Goal: Task Accomplishment & Management: Manage account settings

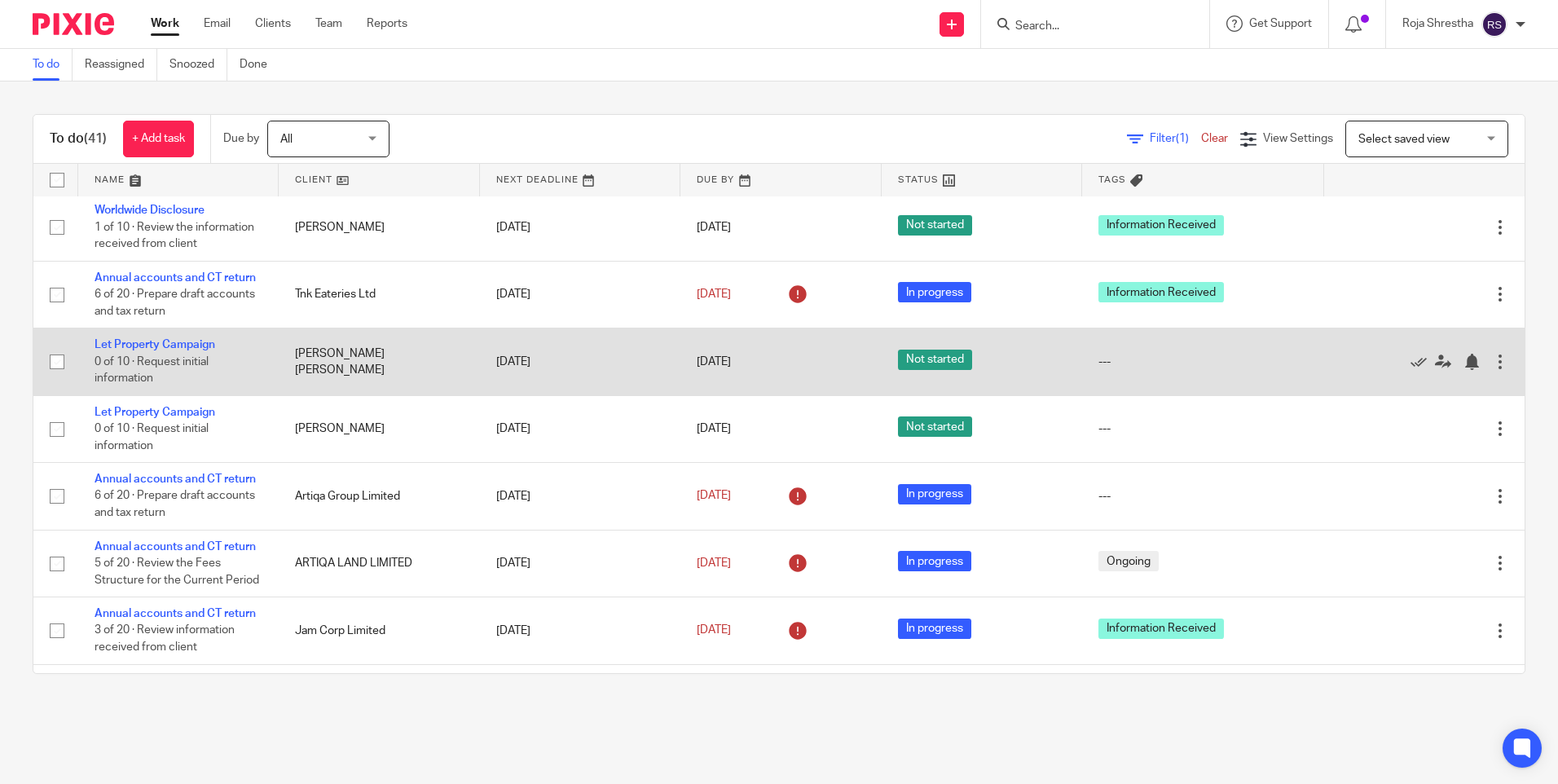
scroll to position [1385, 0]
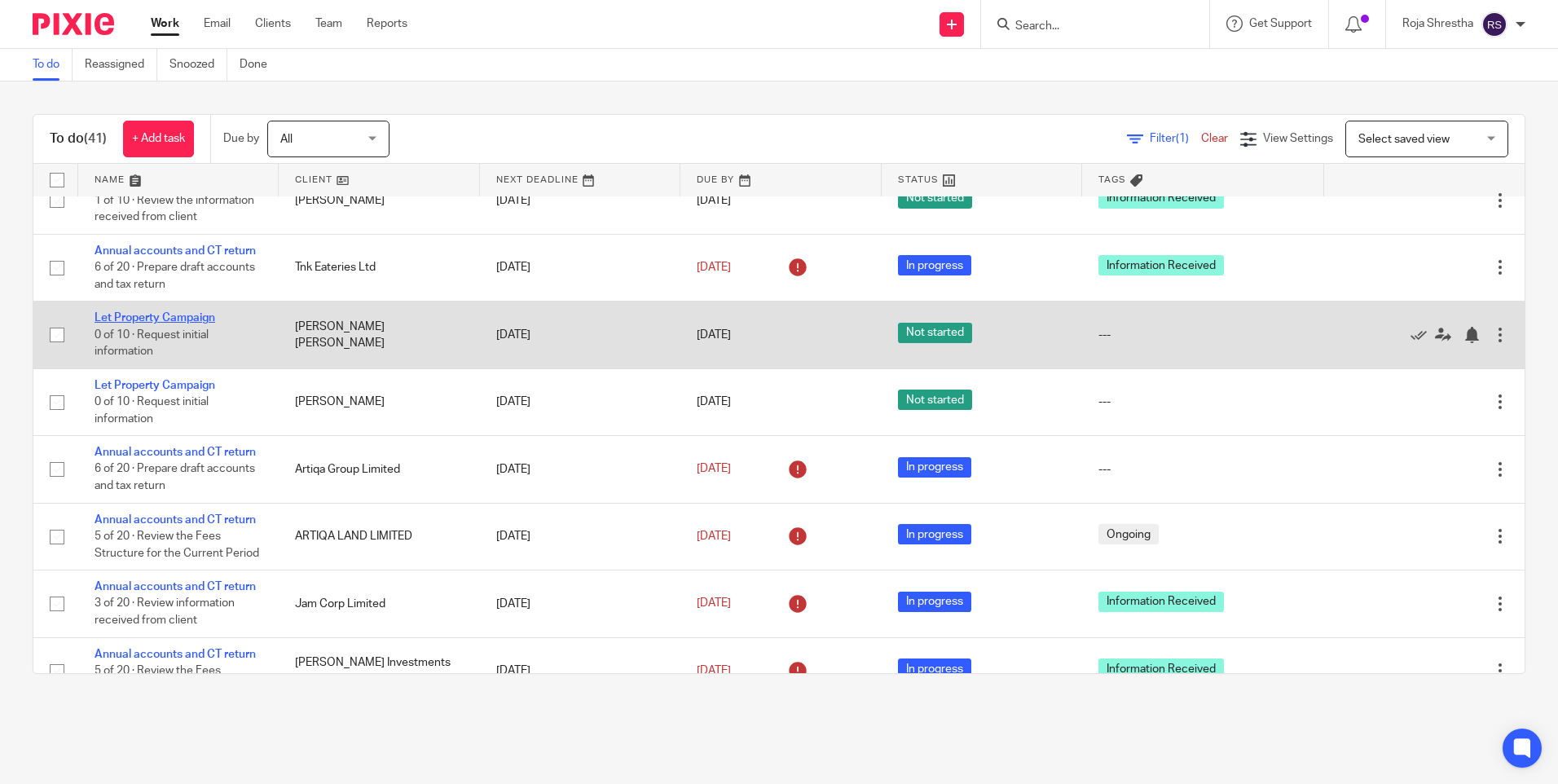
click at [189, 320] on link "Let Property Campaign" at bounding box center [155, 317] width 121 height 11
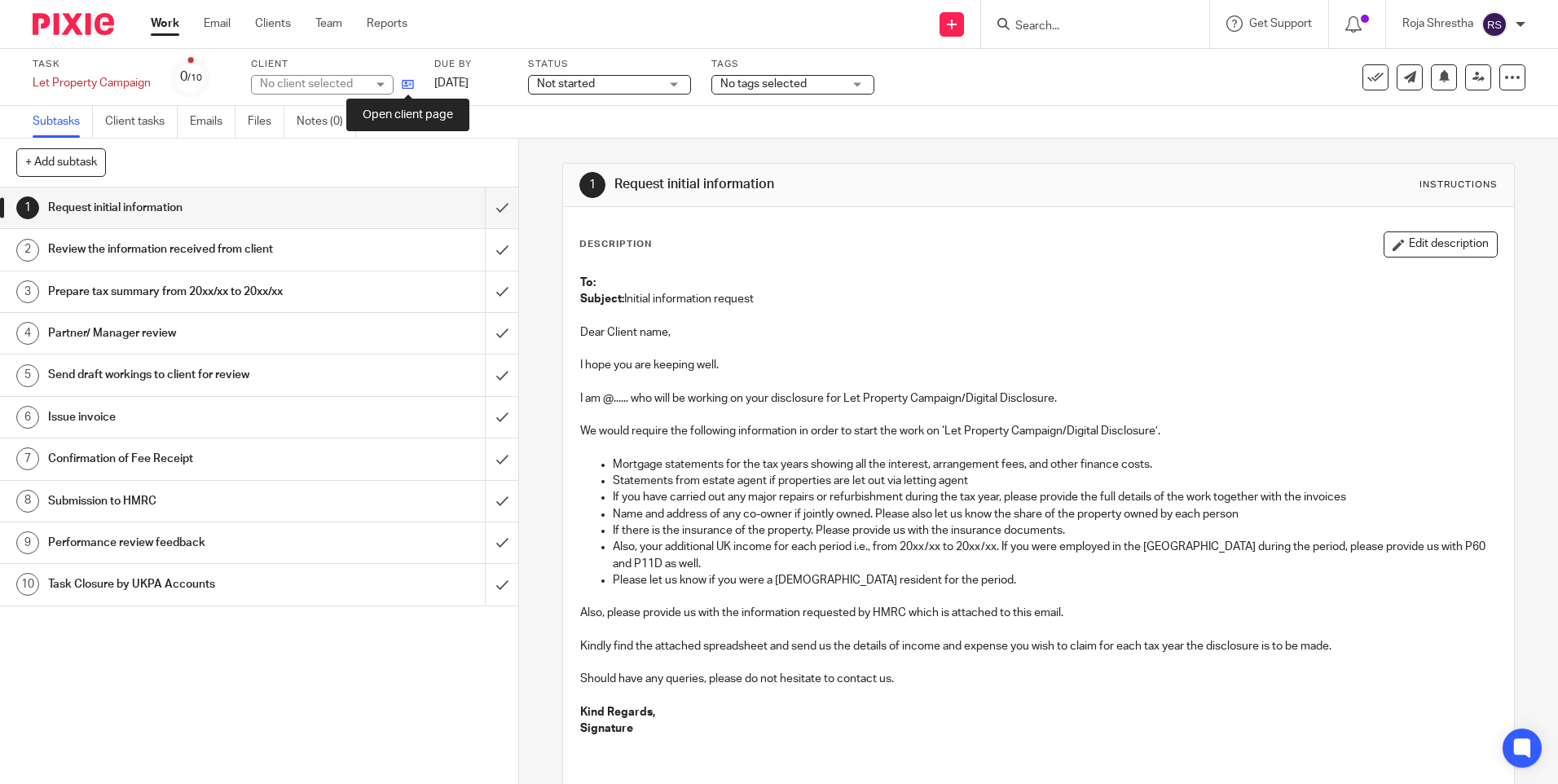
click at [406, 82] on icon at bounding box center [408, 84] width 12 height 12
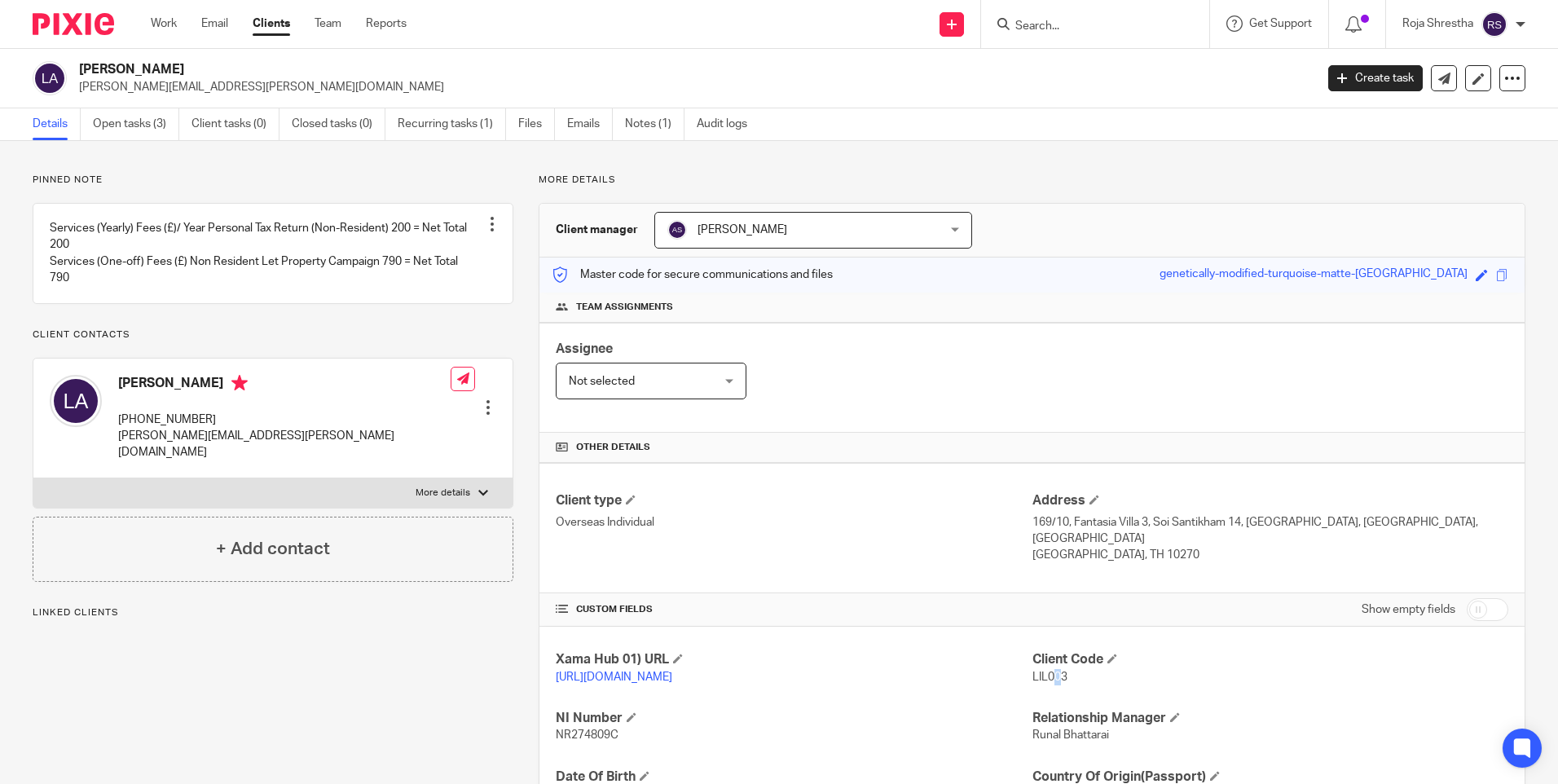
drag, startPoint x: 1056, startPoint y: 676, endPoint x: 1047, endPoint y: 679, distance: 9.5
click at [1047, 679] on span "LIL003" at bounding box center [1050, 677] width 35 height 11
click at [1054, 677] on span "LIL003" at bounding box center [1050, 677] width 35 height 11
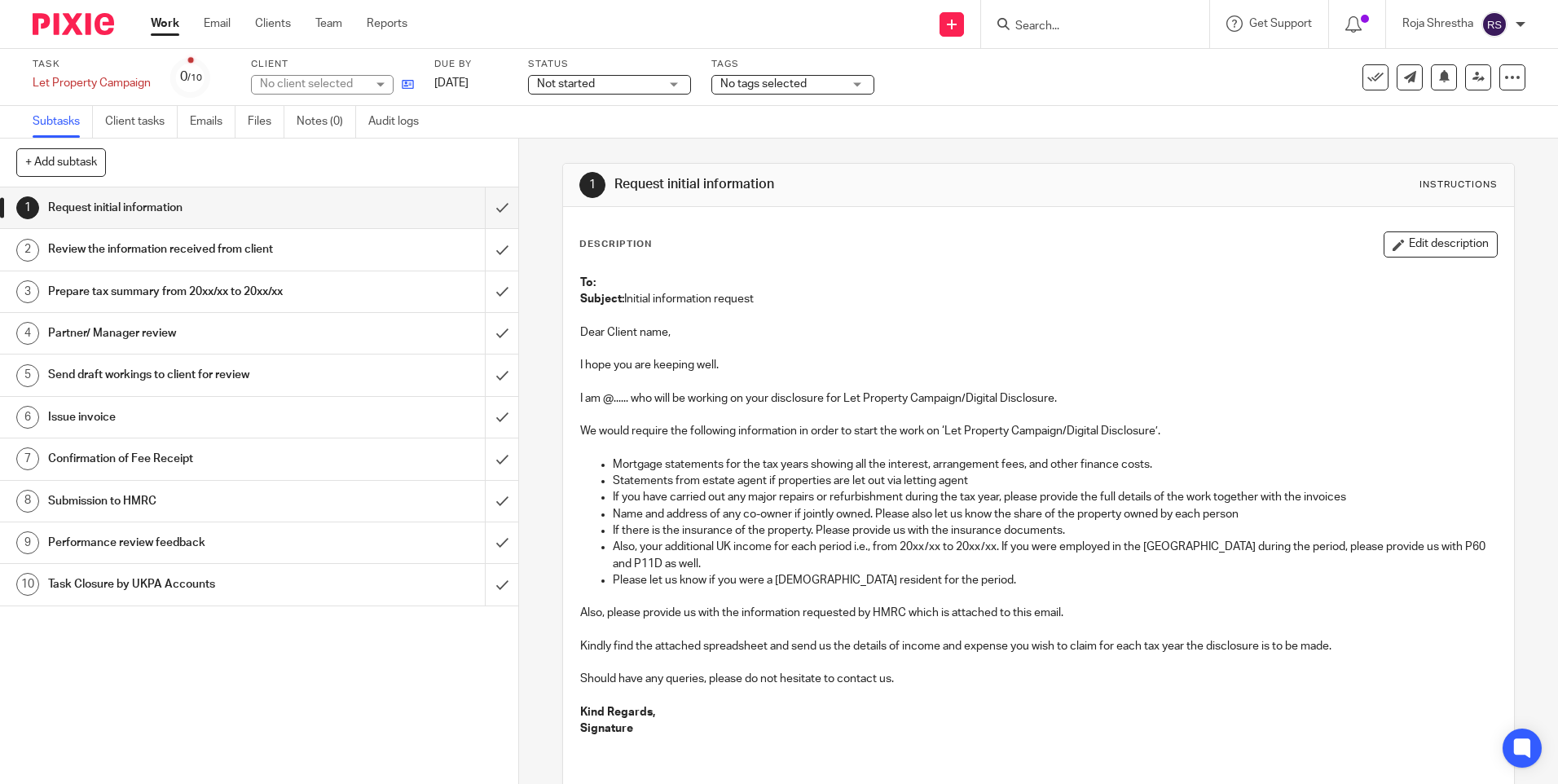
click at [412, 87] on icon at bounding box center [408, 84] width 12 height 12
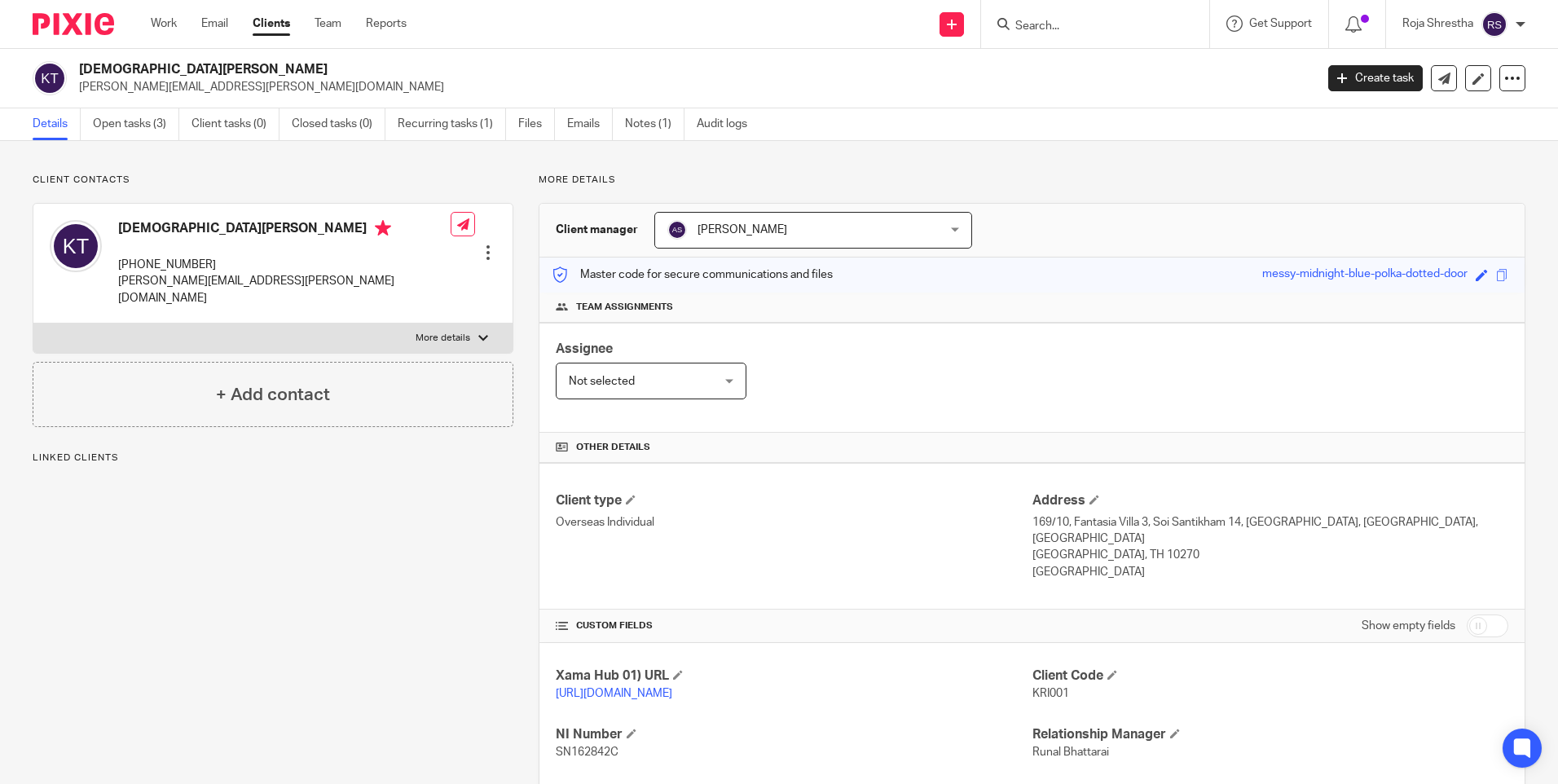
scroll to position [227, 0]
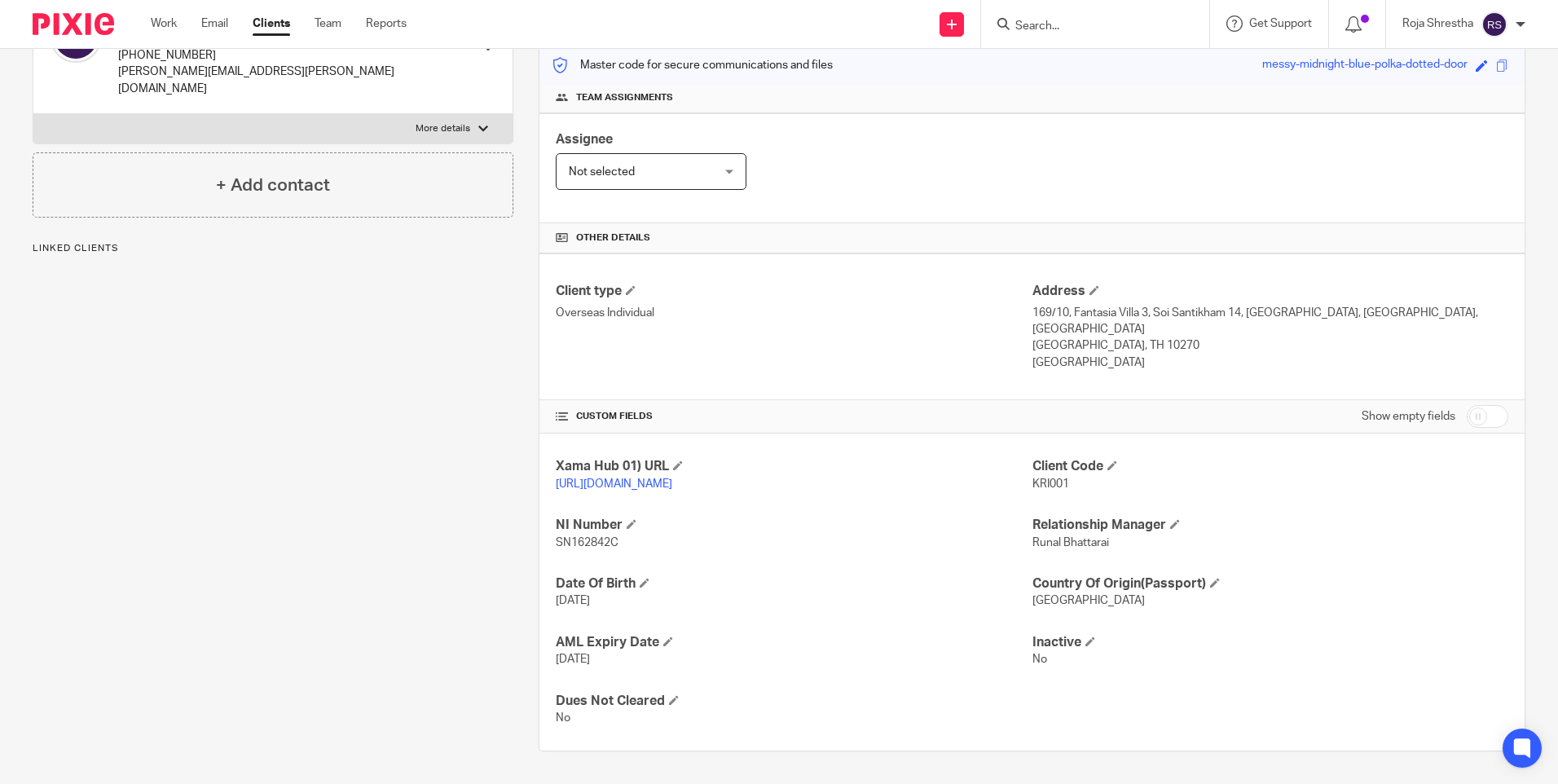
click at [1060, 478] on span "KRI001" at bounding box center [1051, 483] width 37 height 11
click at [1058, 478] on span "KRI001" at bounding box center [1051, 483] width 37 height 11
click at [1058, 478] on span "KRI001" at bounding box center [1051, 483] width 37 height 11
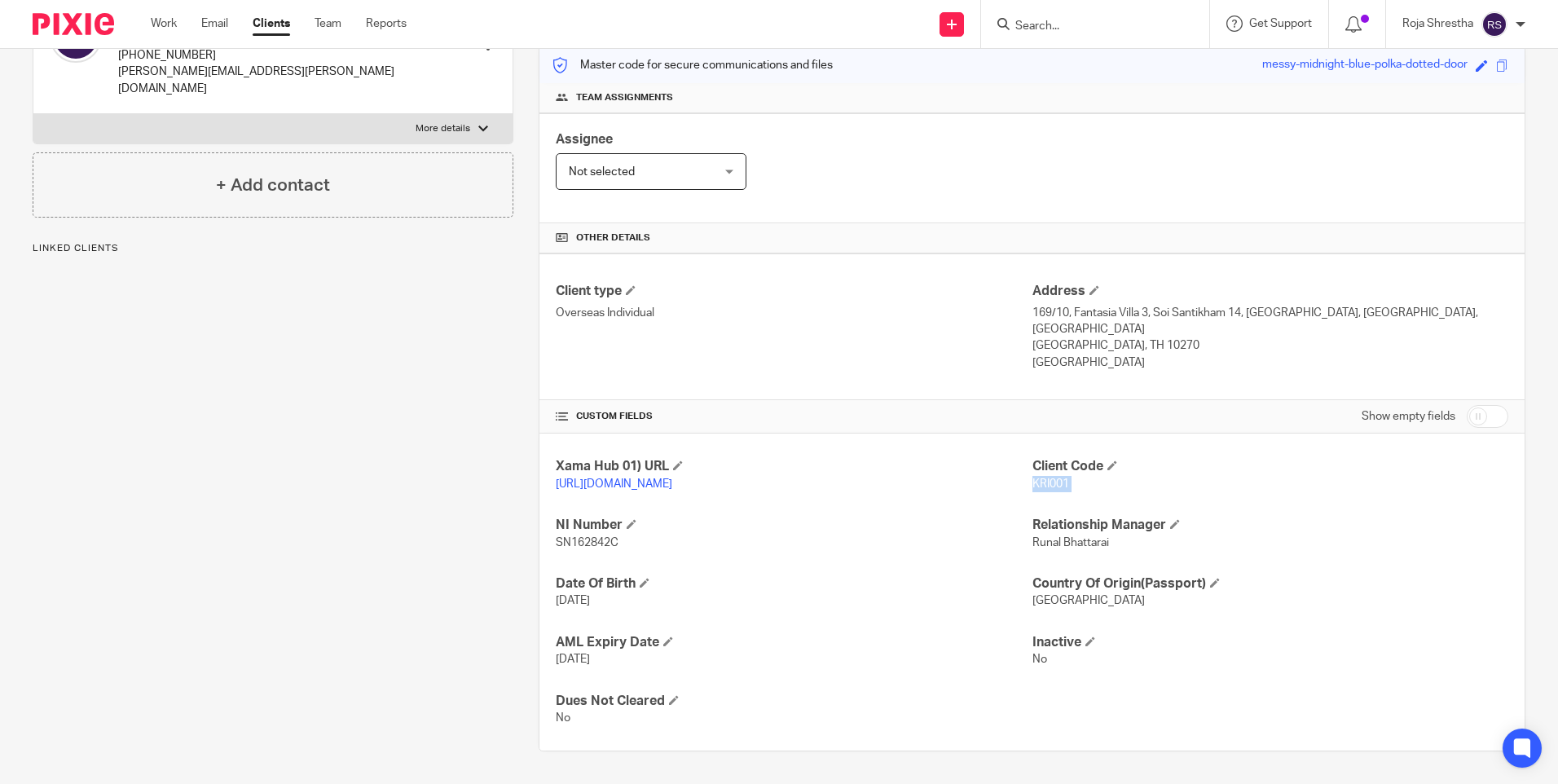
click at [1058, 478] on span "KRI001" at bounding box center [1051, 483] width 37 height 11
drag, startPoint x: 214, startPoint y: 537, endPoint x: 231, endPoint y: 570, distance: 37.1
click at [214, 537] on div "Client contacts Kristen Tost +60 19-5488-416 kris.tost@outlook.com Edit contact…" at bounding box center [261, 358] width 506 height 787
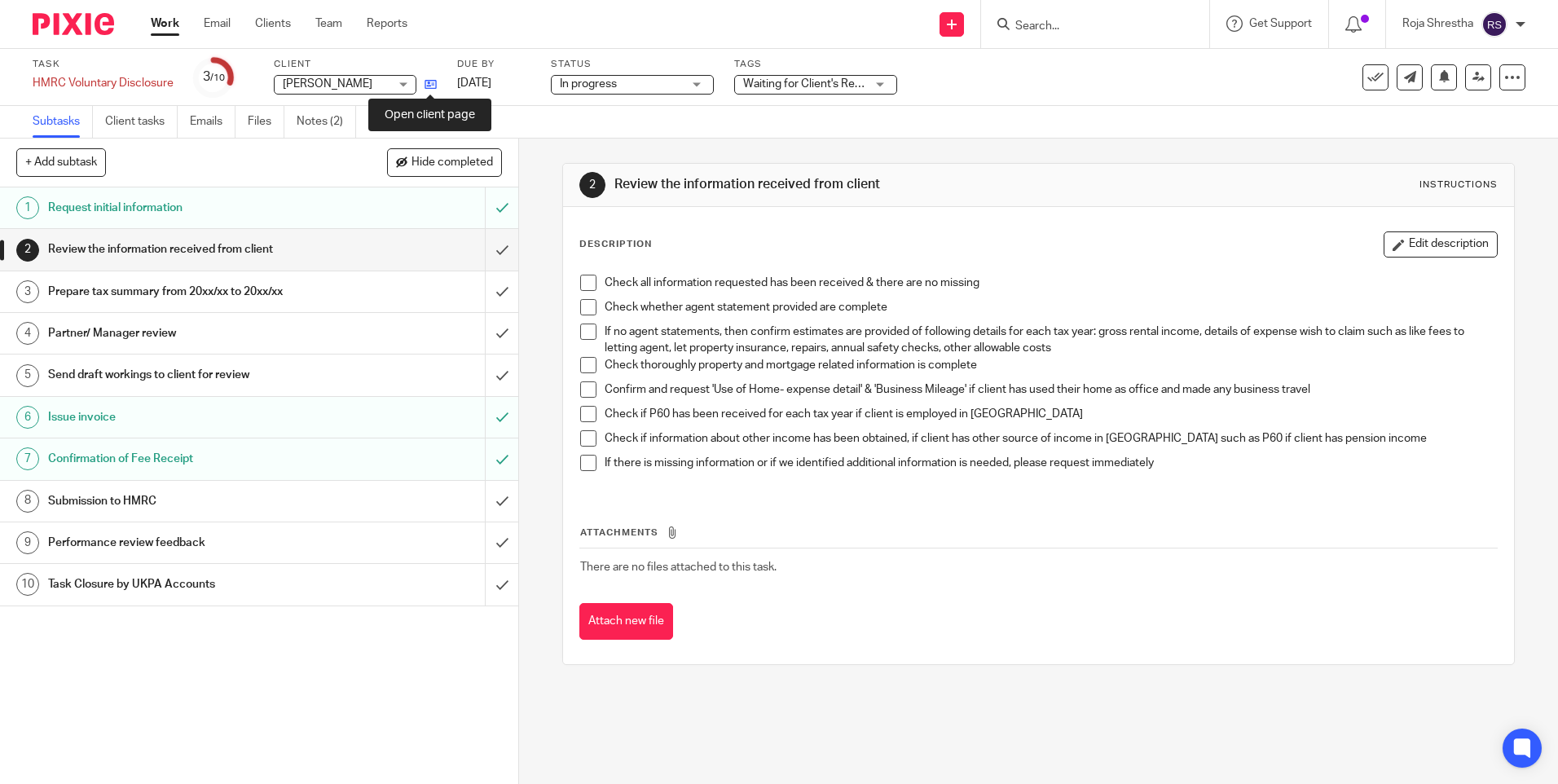
click at [432, 87] on icon at bounding box center [431, 84] width 12 height 12
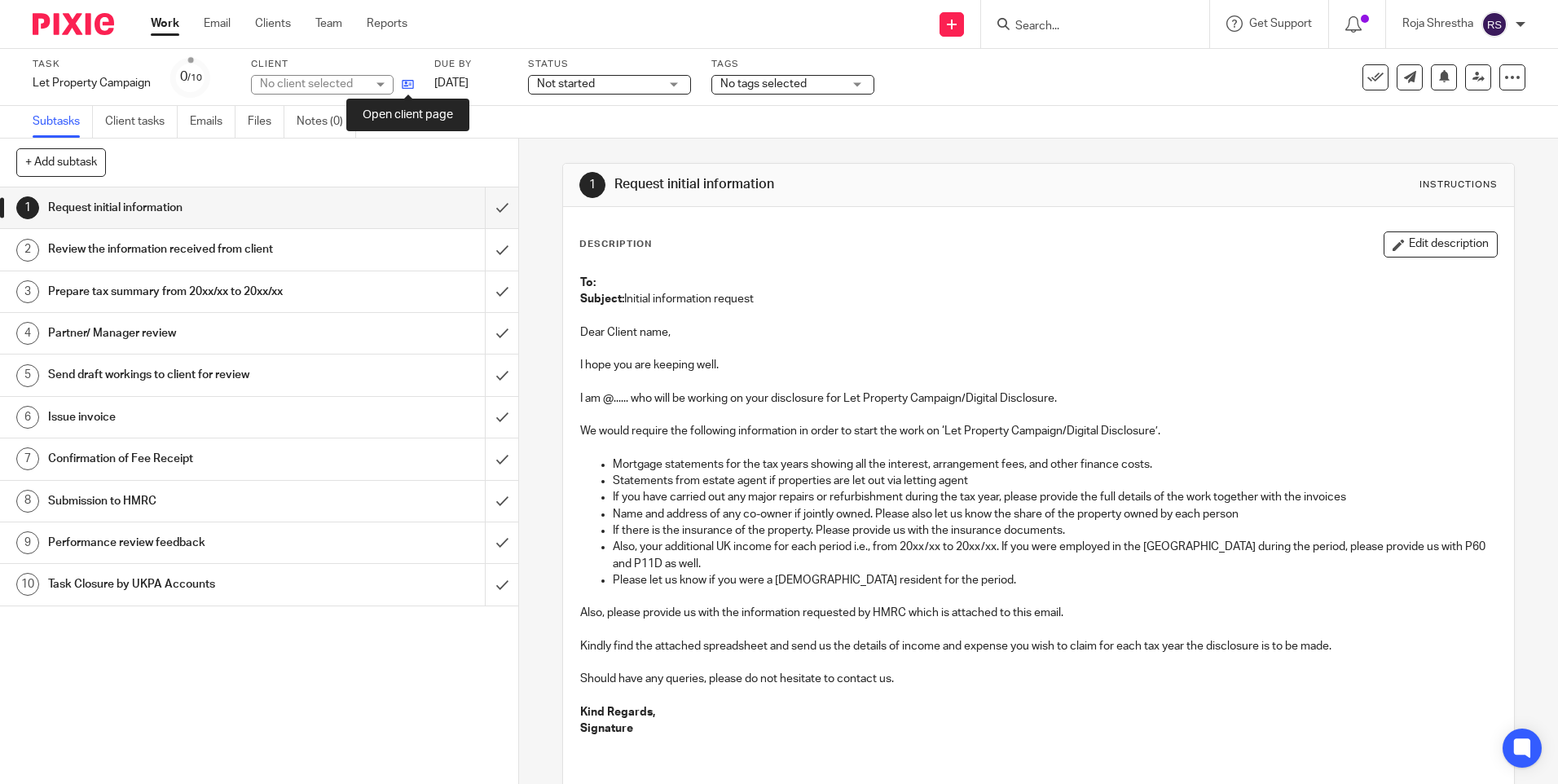
click at [412, 82] on icon at bounding box center [408, 84] width 12 height 12
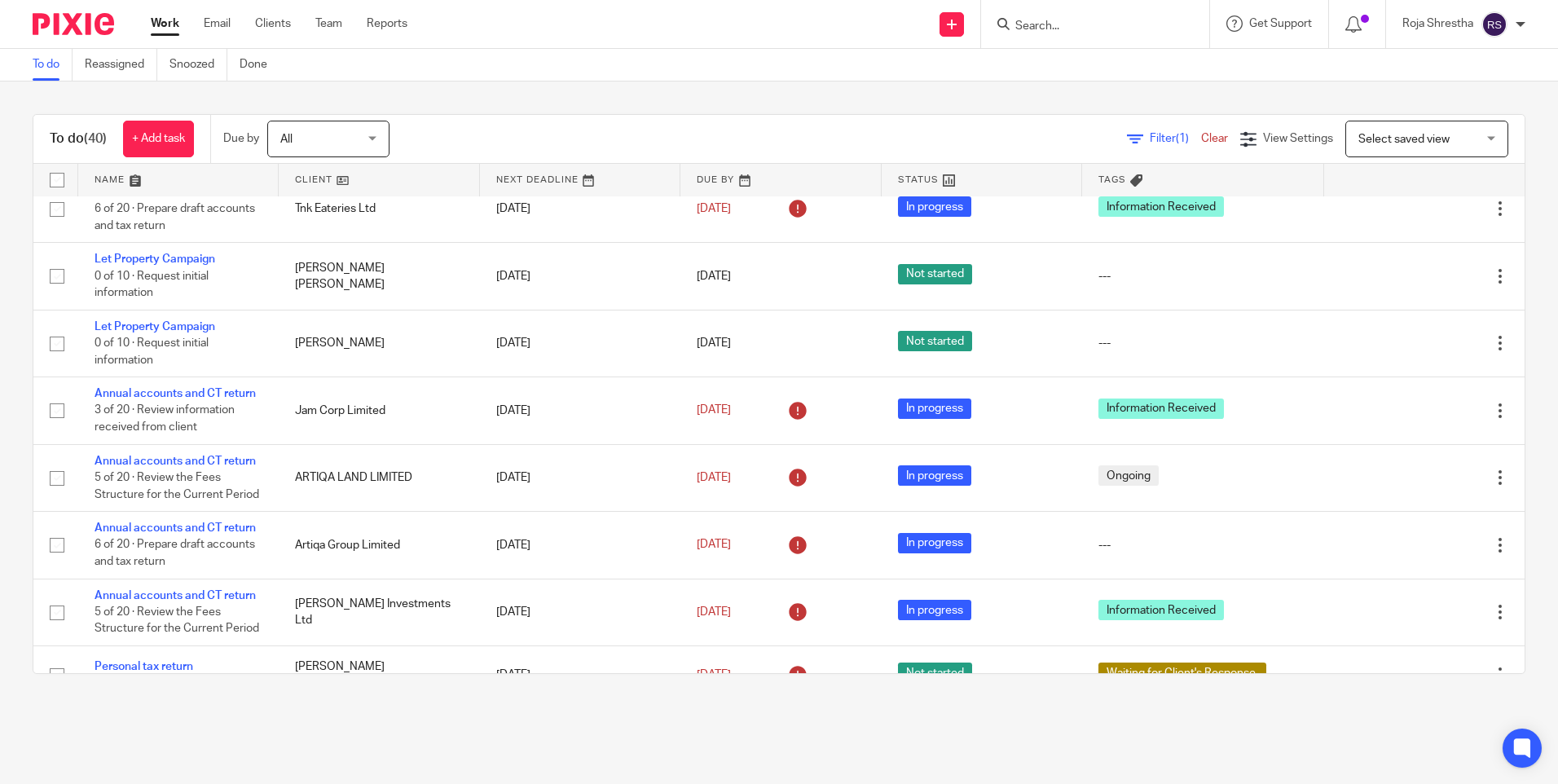
scroll to position [1417, 0]
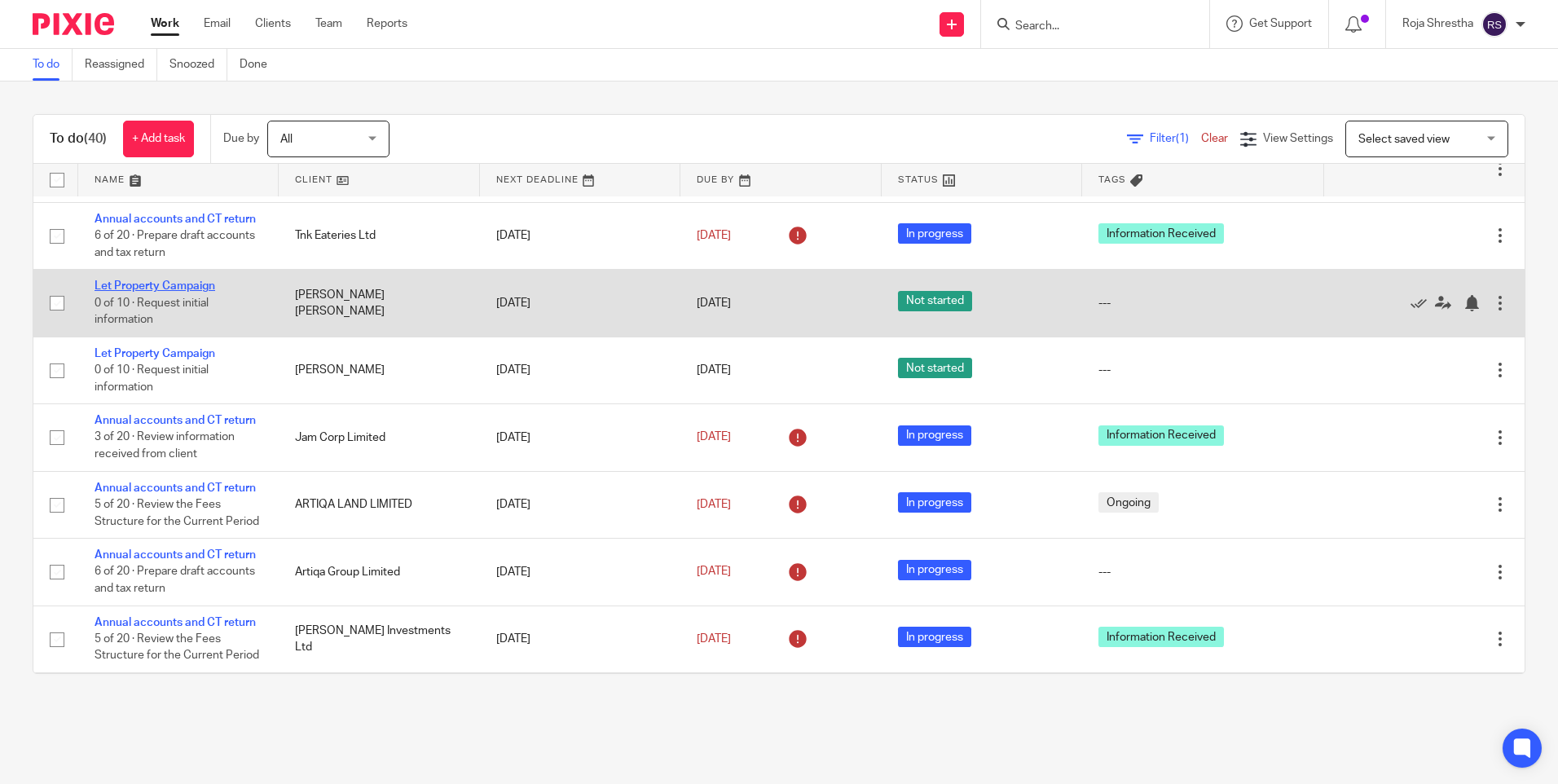
click at [156, 288] on link "Let Property Campaign" at bounding box center [155, 285] width 121 height 11
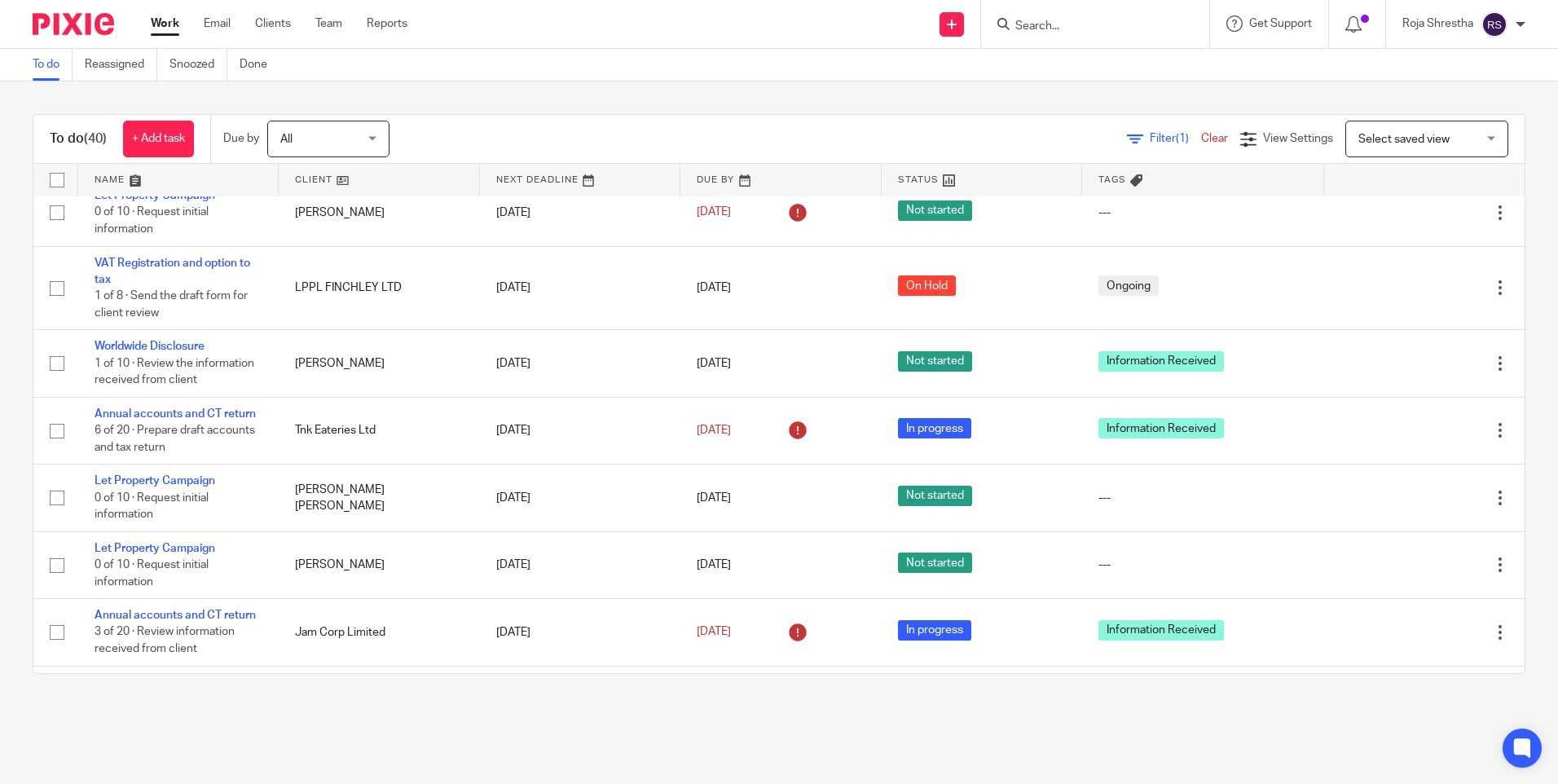
scroll to position [1304, 0]
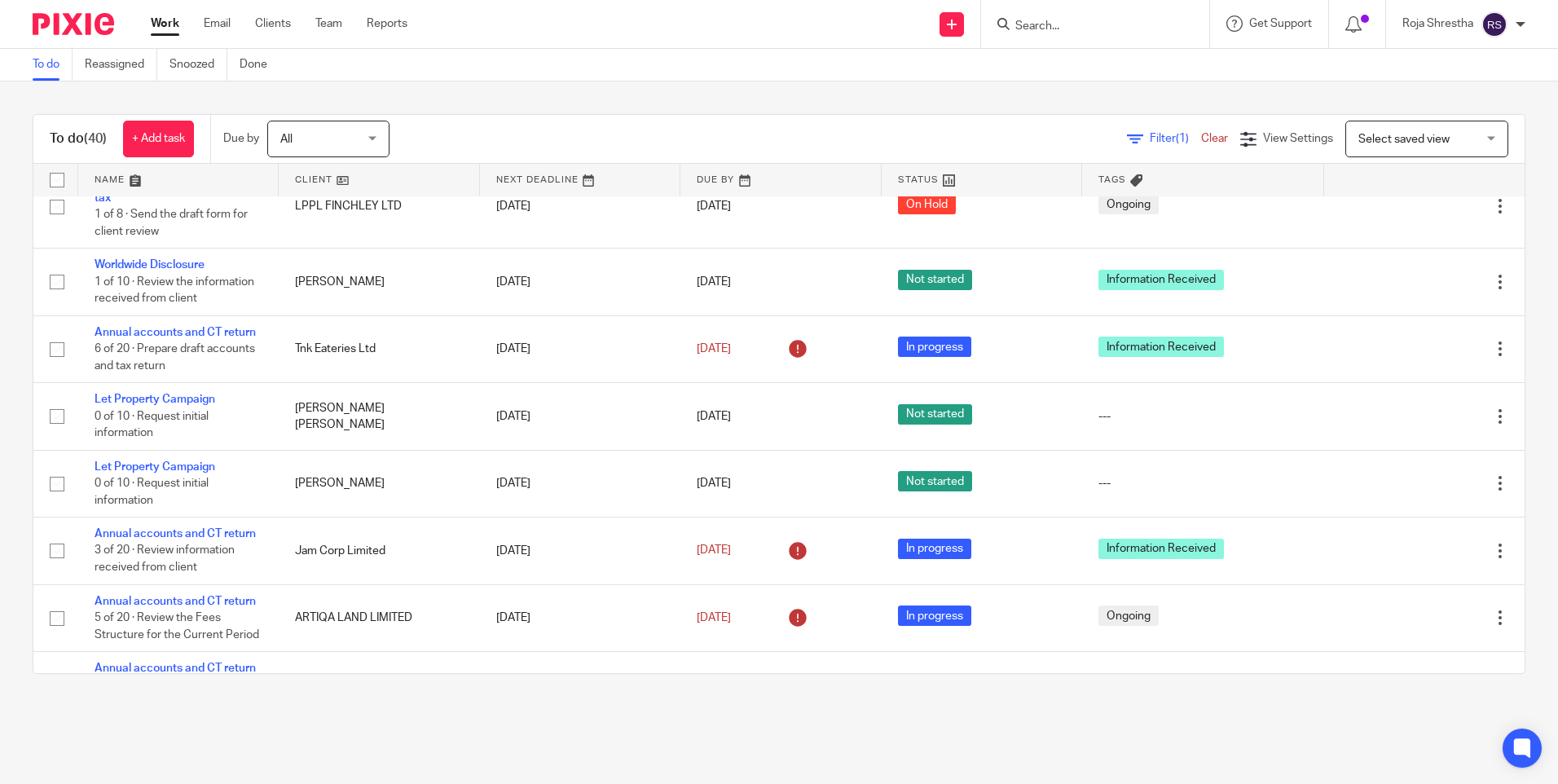
click at [438, 696] on div "To do (40) + Add task Due by All All [DATE] [DATE] This week Next week This mon…" at bounding box center [779, 394] width 1558 height 625
click at [437, 702] on div "To do (40) + Add task Due by All All [DATE] [DATE] This week Next week This mon…" at bounding box center [779, 394] width 1558 height 625
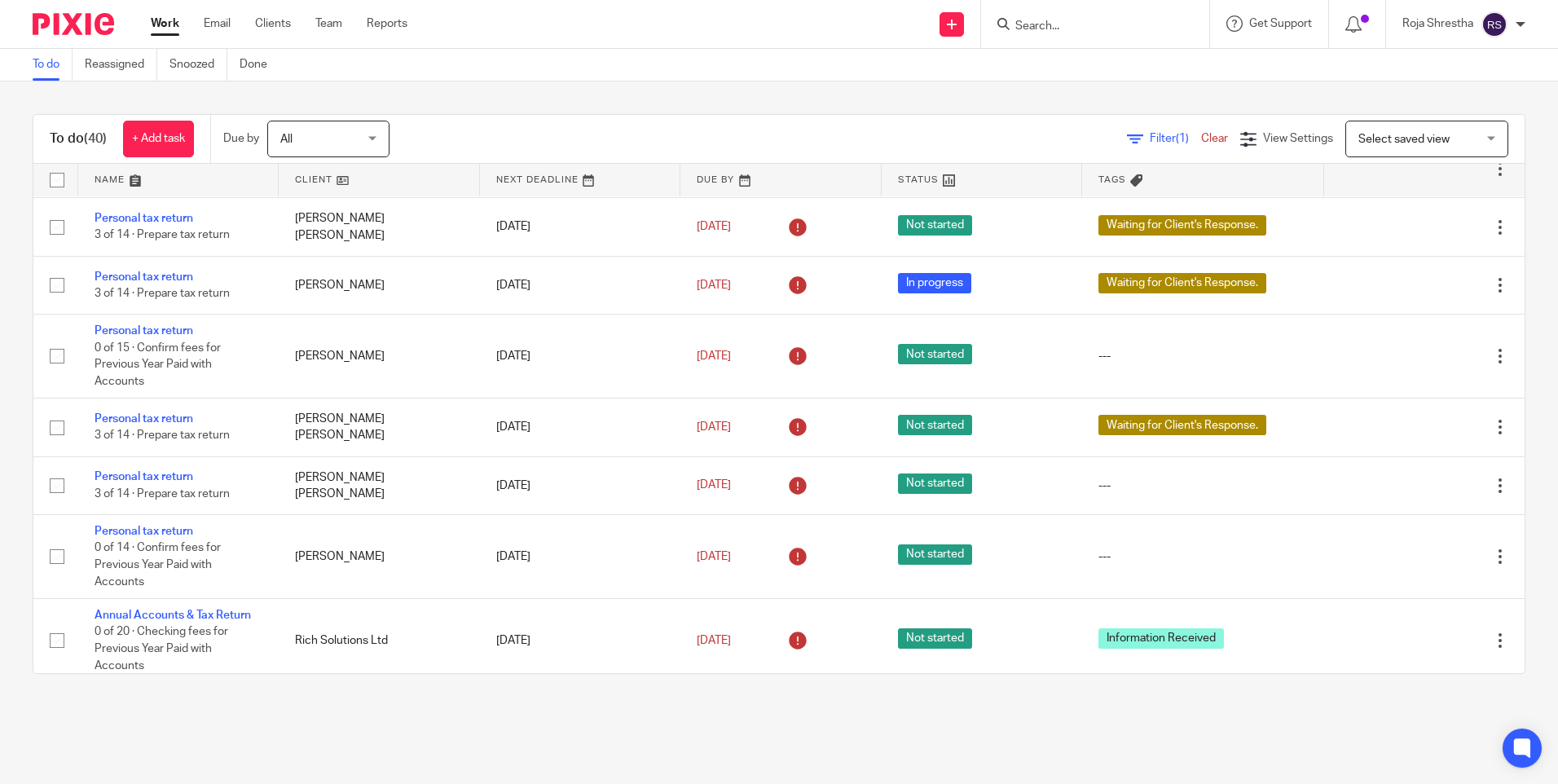
scroll to position [2151, 0]
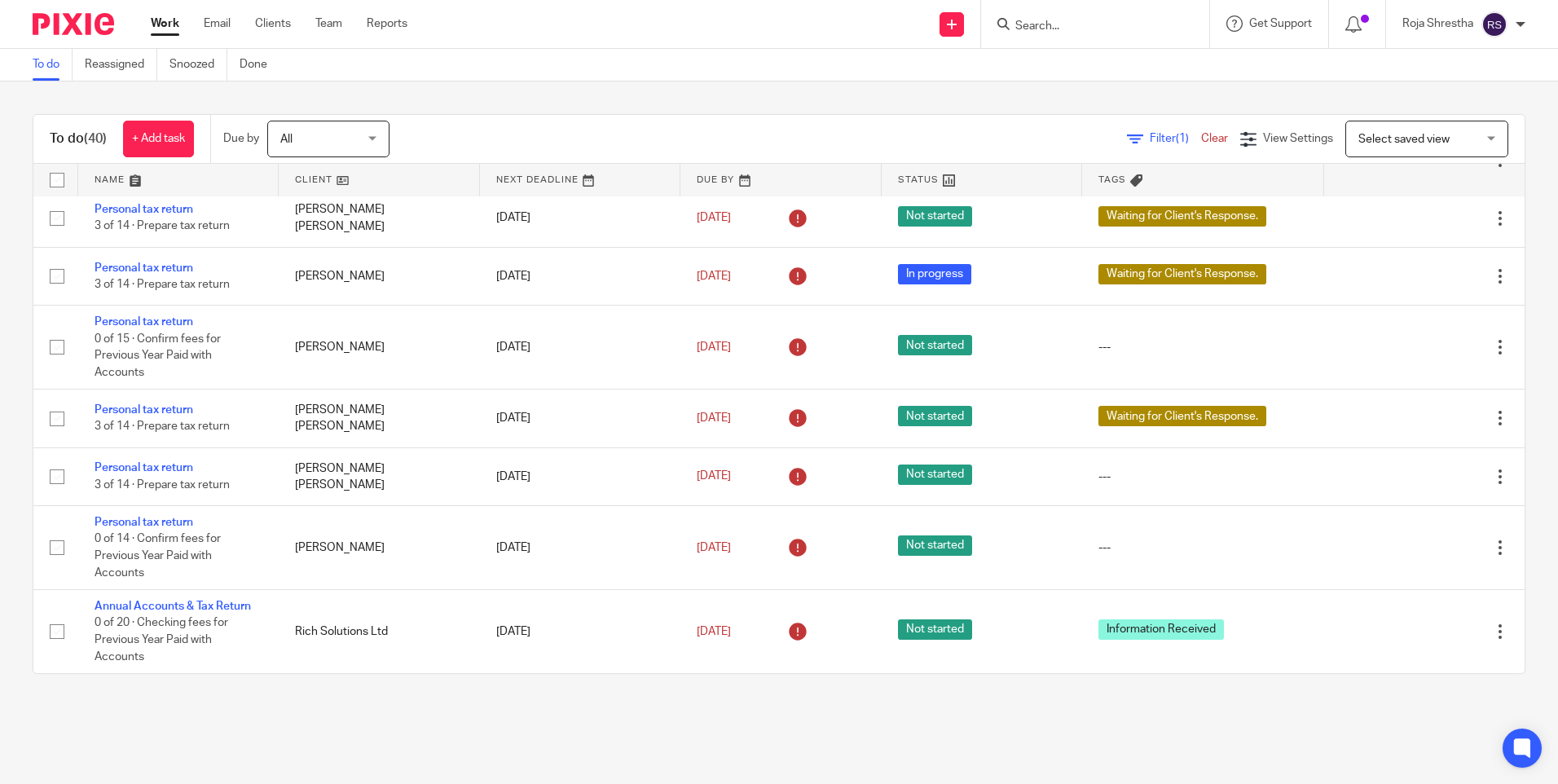
click at [520, 713] on main "To do Reassigned Snoozed Done To do (40) + Add task Due by All All [DATE] [DATE…" at bounding box center [779, 392] width 1558 height 784
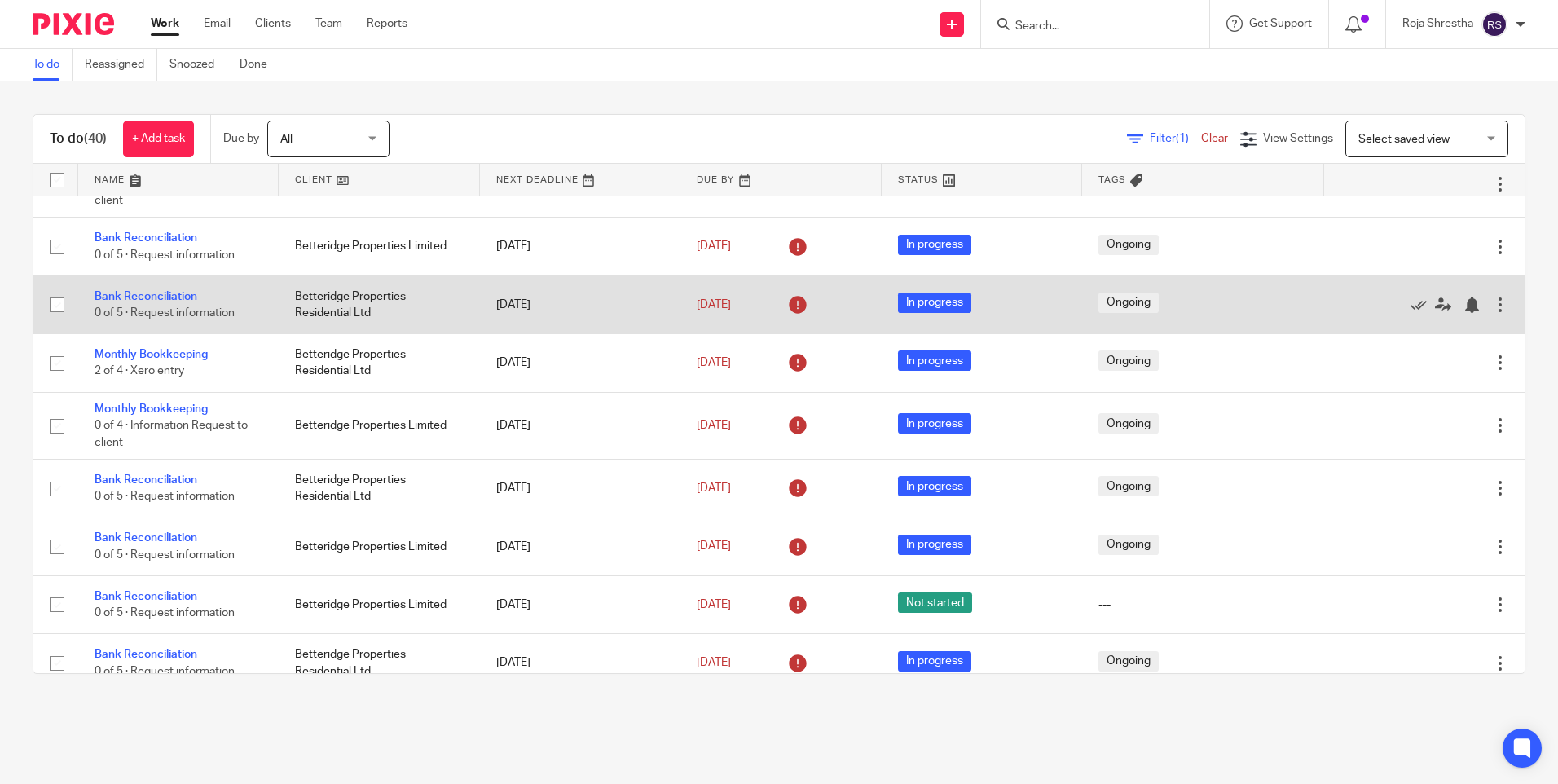
scroll to position [0, 0]
